Goal: Use online tool/utility: Utilize a website feature to perform a specific function

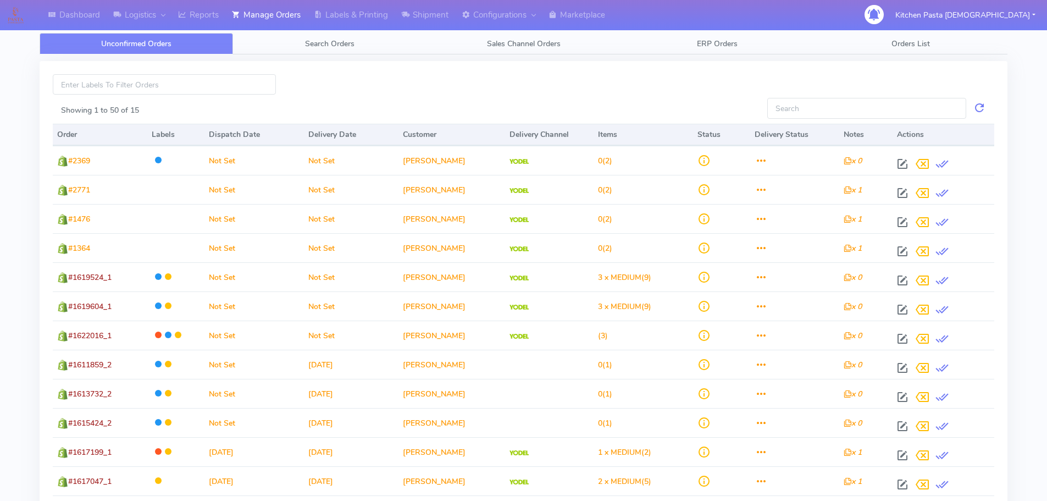
click at [856, 89] on div at bounding box center [524, 86] width 958 height 24
click at [349, 9] on link "Labels & Printing" at bounding box center [350, 15] width 87 height 30
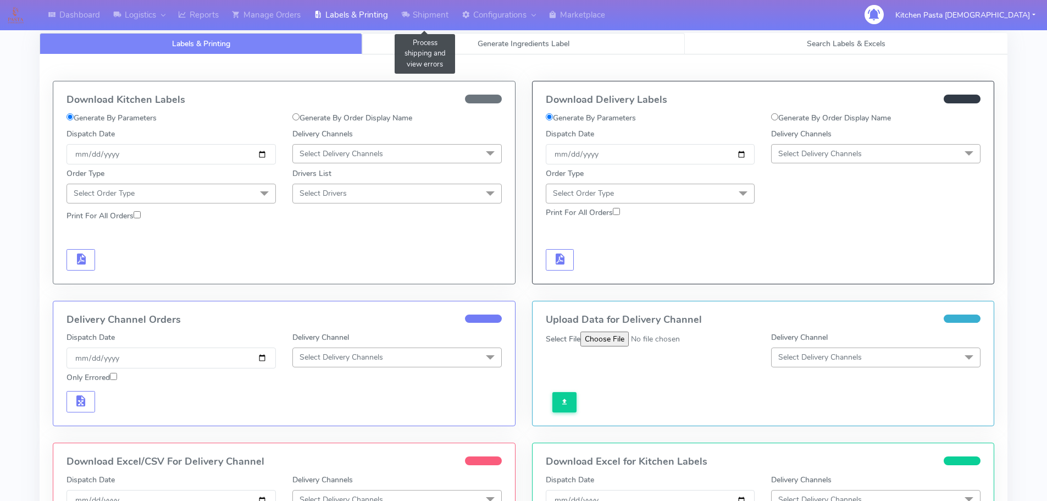
select select
click at [539, 53] on link "Generate Ingredients Label" at bounding box center [523, 43] width 323 height 21
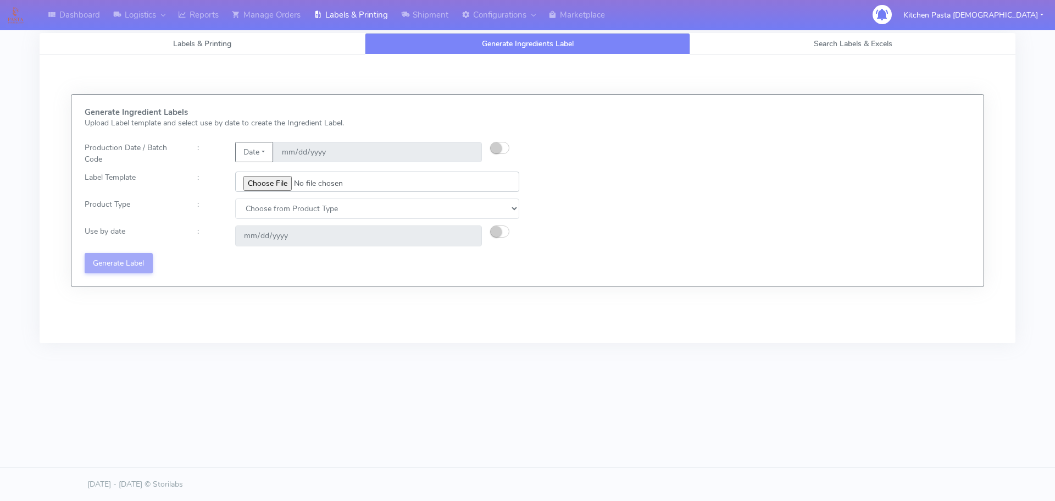
click at [258, 180] on input "file" at bounding box center [377, 181] width 284 height 20
type input "C:\fakepath\Ecom_240_V3.jpg"
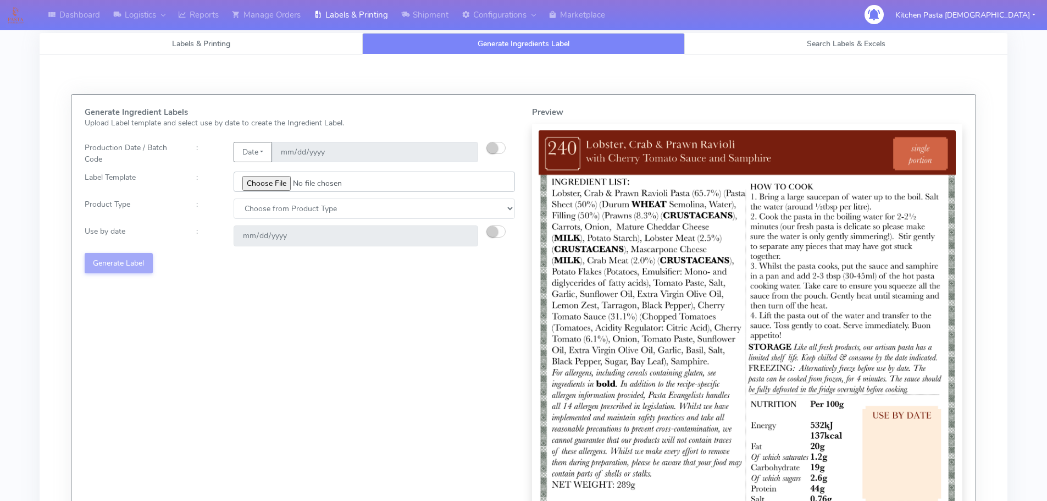
drag, startPoint x: 1032, startPoint y: 1, endPoint x: 271, endPoint y: 180, distance: 781.4
click at [271, 180] on input "file" at bounding box center [374, 181] width 281 height 20
drag, startPoint x: 315, startPoint y: 210, endPoint x: 292, endPoint y: 216, distance: 23.9
click at [313, 210] on select "Choose from Product Type ECOM ERETAIL CIRCULAR CIRC_DESERTS LASAGNE" at bounding box center [374, 208] width 281 height 20
select select "0"
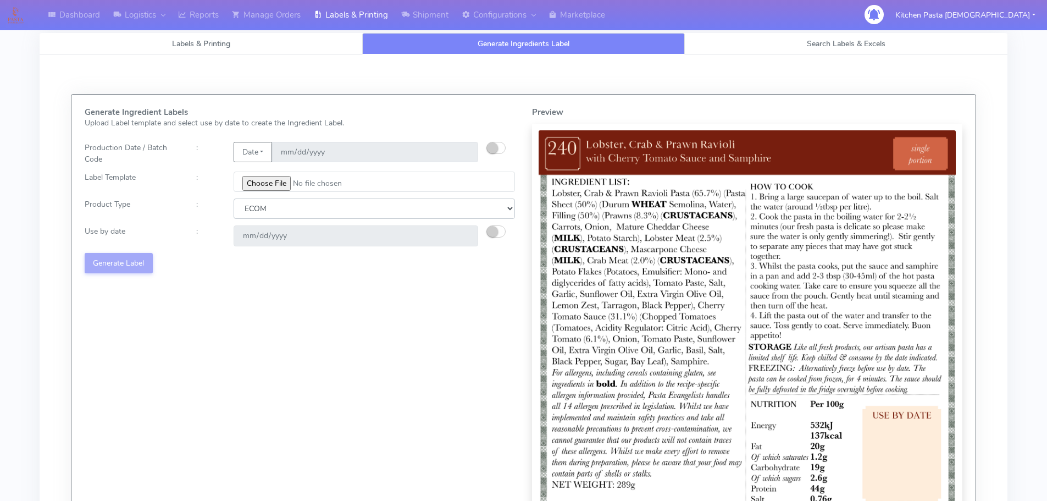
click at [234, 198] on select "Choose from Product Type ECOM ERETAIL CIRCULAR CIRC_DESERTS LASAGNE" at bounding box center [374, 208] width 281 height 20
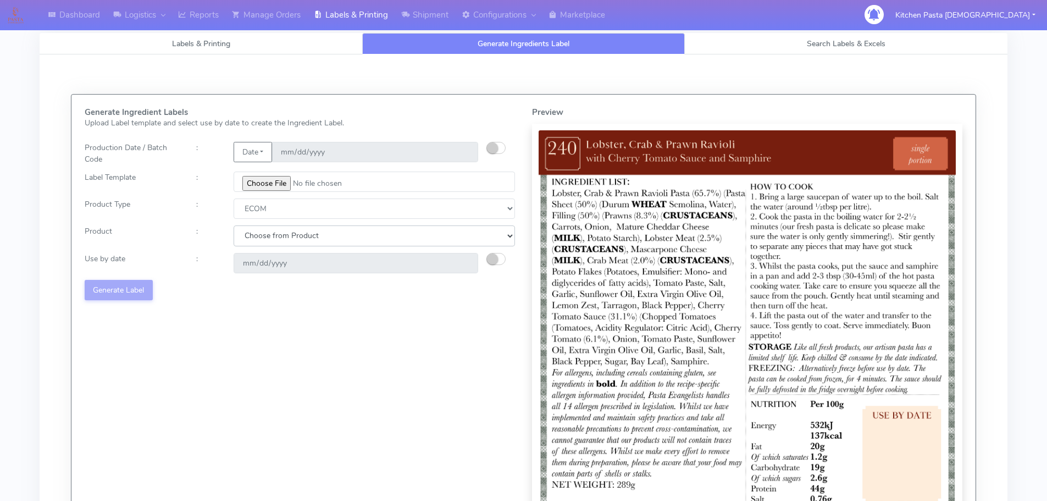
drag, startPoint x: 292, startPoint y: 216, endPoint x: 258, endPoint y: 244, distance: 44.1
click at [256, 240] on select "Choose from Product PLAIN PASTA (EXCEPT HURRA) HURRA FILLED PASTA BUTTER (INTER…" at bounding box center [374, 235] width 281 height 20
select select "0"
click at [234, 225] on select "Choose from Product PLAIN PASTA (EXCEPT HURRA) HURRA FILLED PASTA BUTTER (INTER…" at bounding box center [374, 235] width 281 height 20
type input "[DATE]"
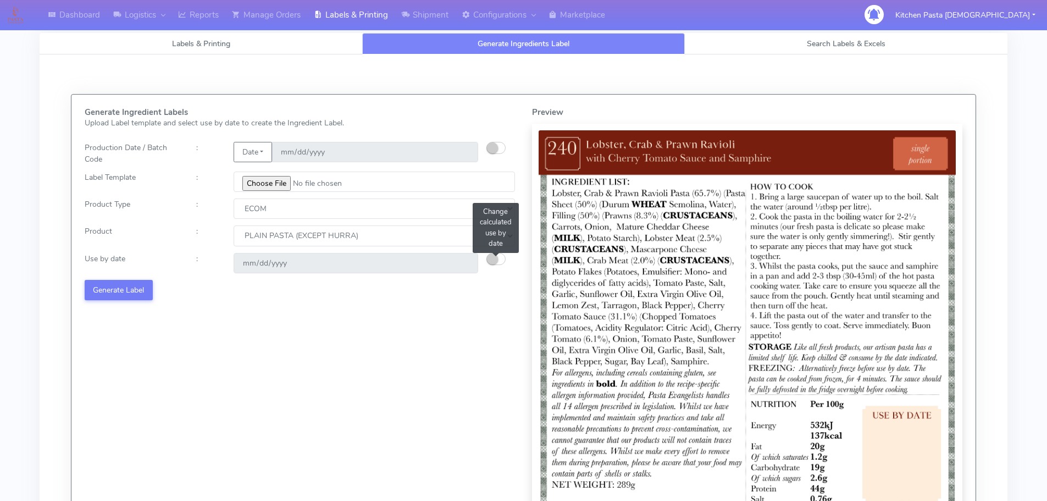
click at [497, 253] on button "button" at bounding box center [495, 259] width 19 height 12
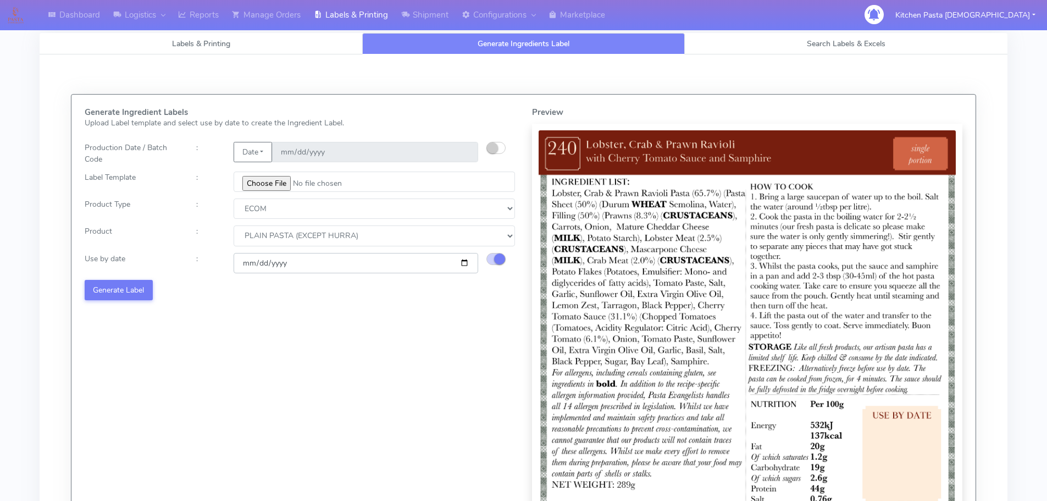
click at [457, 265] on input "[DATE]" at bounding box center [356, 263] width 245 height 20
click at [463, 261] on input "[DATE]" at bounding box center [356, 263] width 245 height 20
click at [127, 285] on button "Generate Label" at bounding box center [119, 290] width 68 height 20
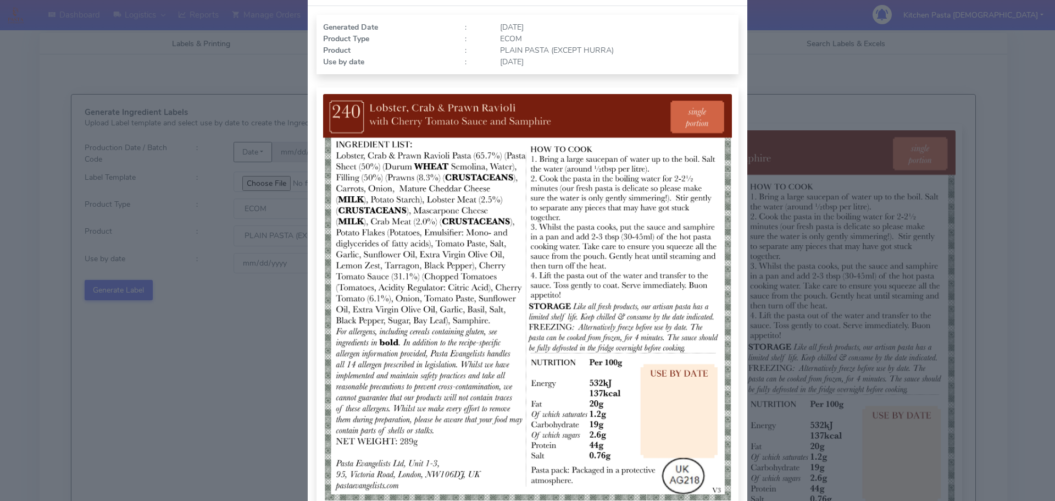
scroll to position [110, 0]
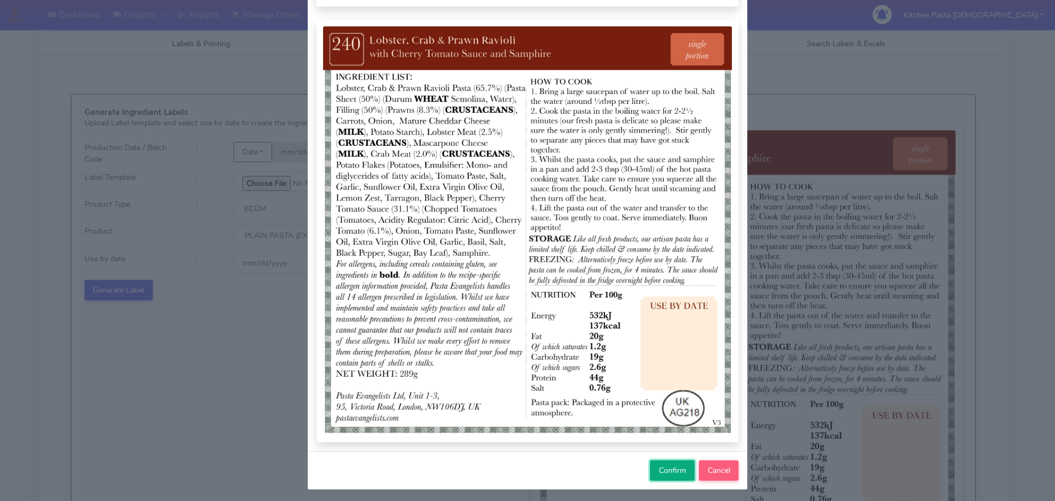
click at [662, 468] on span "Confirm" at bounding box center [672, 470] width 27 height 10
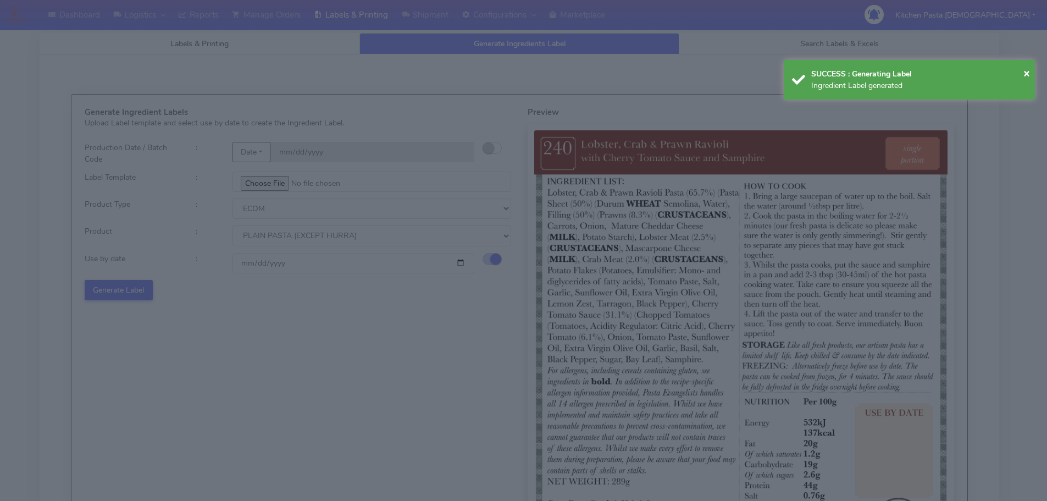
select select
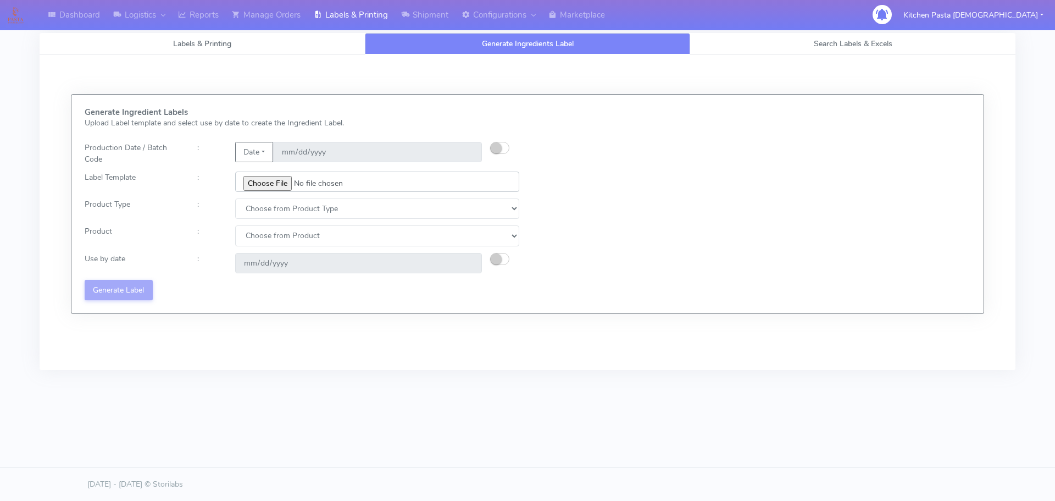
click at [285, 181] on input "file" at bounding box center [377, 181] width 284 height 20
type input "C:\fakepath\Ecom_350_V1.jpg"
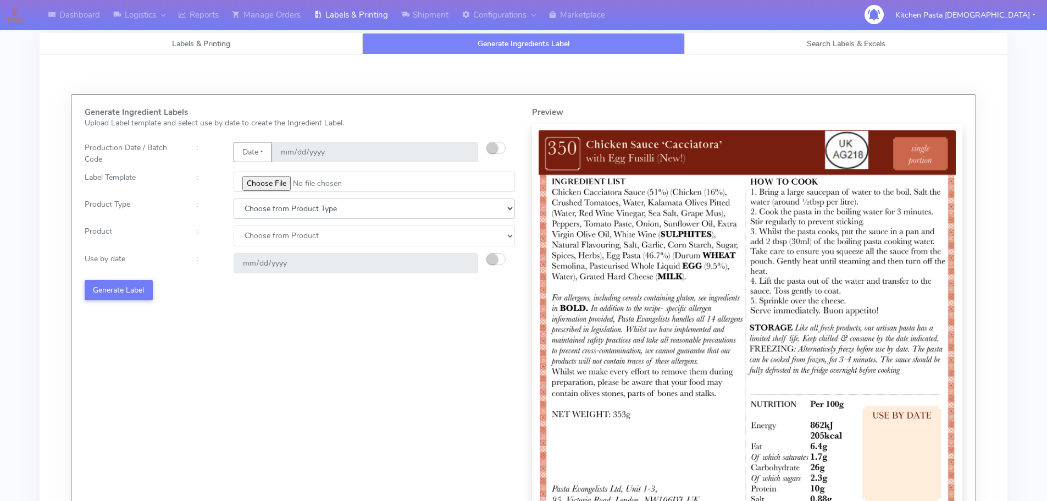
click at [312, 212] on select "Choose from Product Type ECOM ERETAIL CIRCULAR CIRC_DESERTS LASAGNE" at bounding box center [374, 208] width 281 height 20
select select "0"
click at [234, 198] on select "Choose from Product Type ECOM ERETAIL CIRCULAR CIRC_DESERTS LASAGNE" at bounding box center [374, 208] width 281 height 20
click at [289, 232] on select "Choose from Product PLAIN PASTA (EXCEPT HURRA) HURRA FILLED PASTA BUTTER (INTER…" at bounding box center [374, 235] width 281 height 20
select select "0"
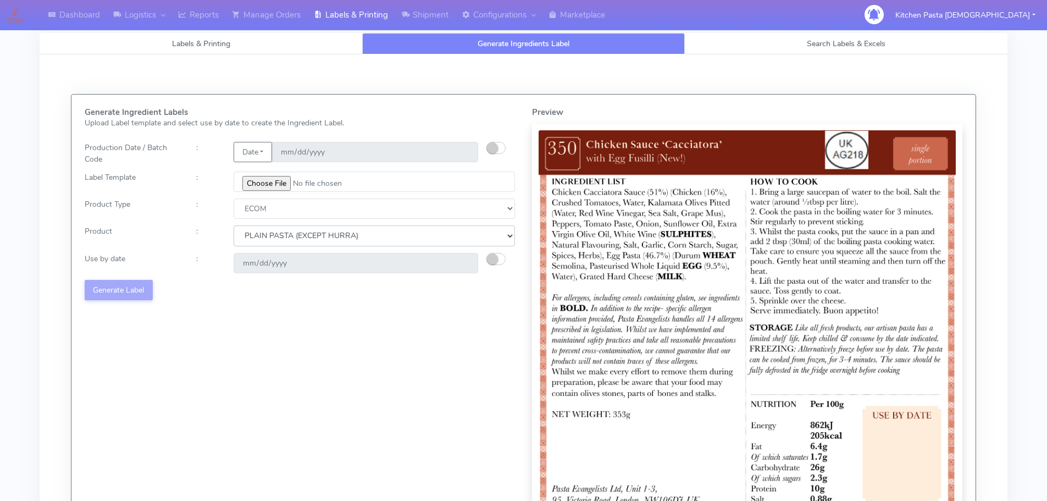
click at [234, 225] on select "Choose from Product PLAIN PASTA (EXCEPT HURRA) HURRA FILLED PASTA BUTTER (INTER…" at bounding box center [374, 235] width 281 height 20
click at [496, 254] on button "button" at bounding box center [495, 259] width 19 height 12
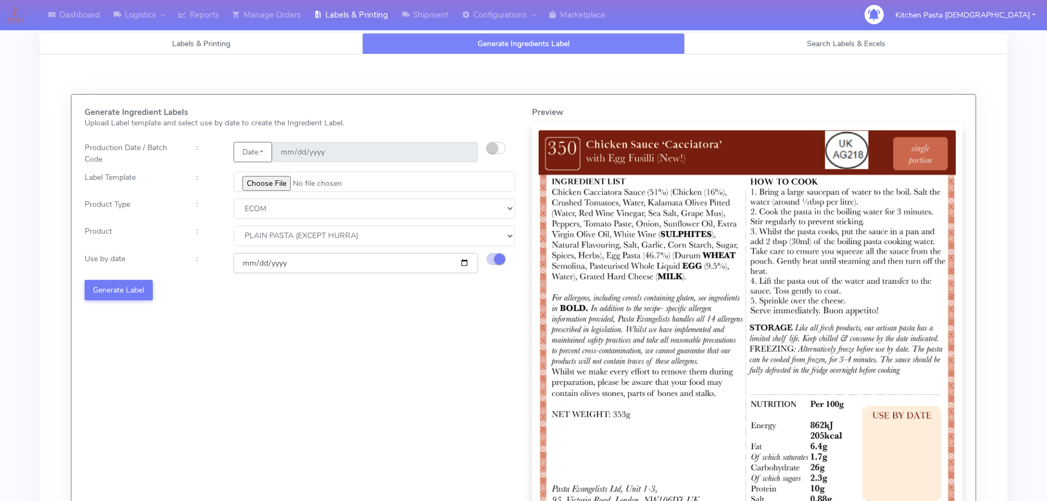
click at [464, 261] on input "[DATE]" at bounding box center [356, 263] width 245 height 20
type input "[DATE]"
click at [124, 284] on button "Generate Label" at bounding box center [119, 290] width 68 height 20
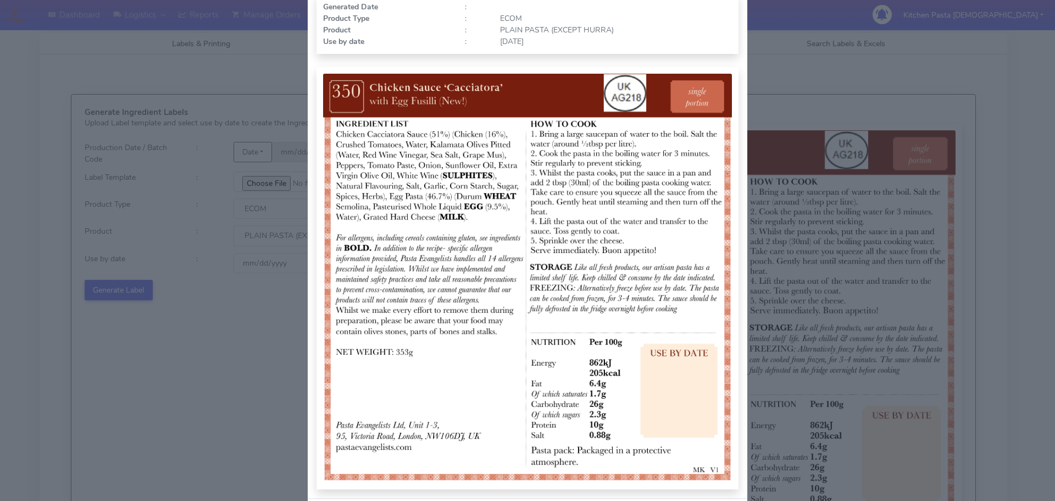
scroll to position [114, 0]
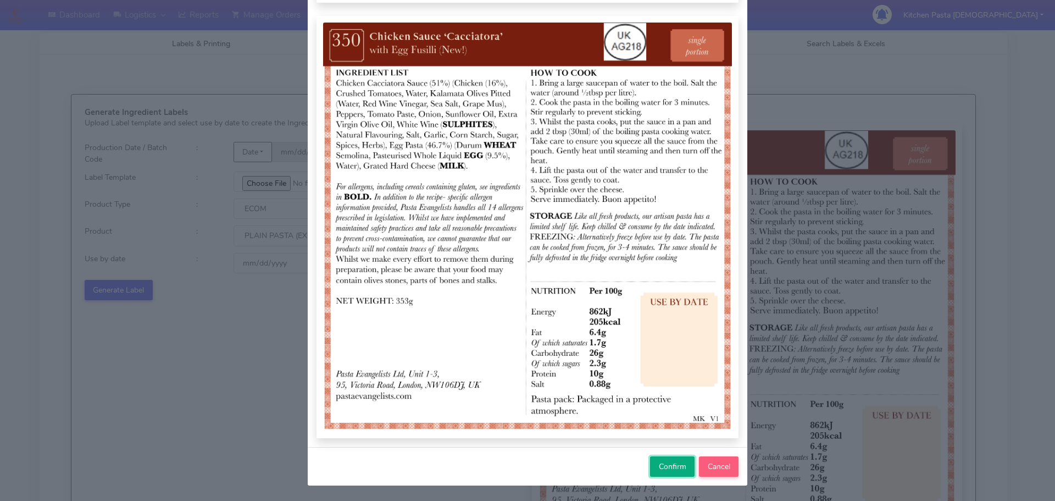
click at [676, 471] on span "Confirm" at bounding box center [672, 466] width 27 height 10
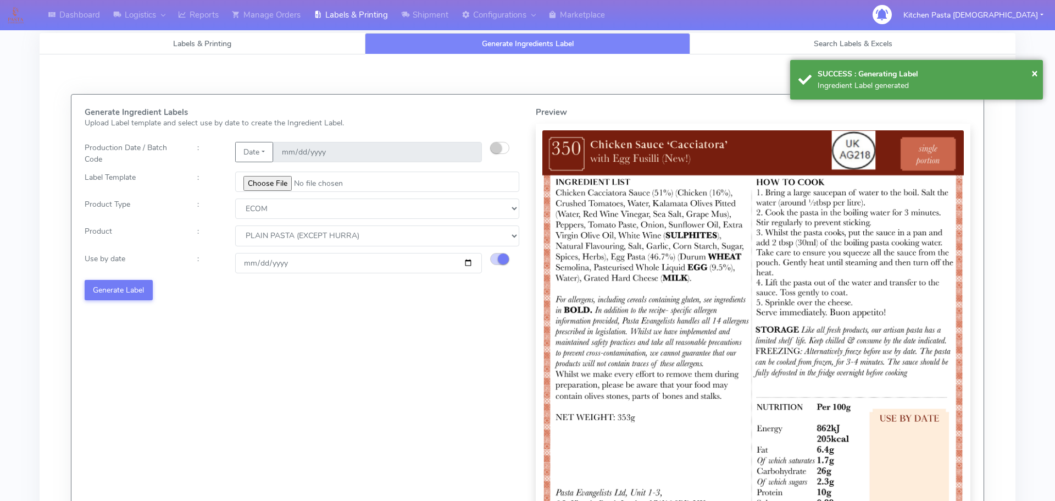
select select
